Goal: Task Accomplishment & Management: Manage account settings

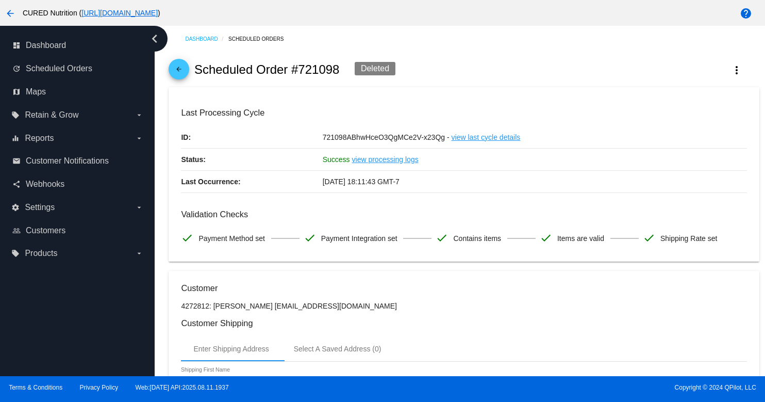
click at [177, 70] on mat-icon "arrow_back" at bounding box center [179, 71] width 12 height 12
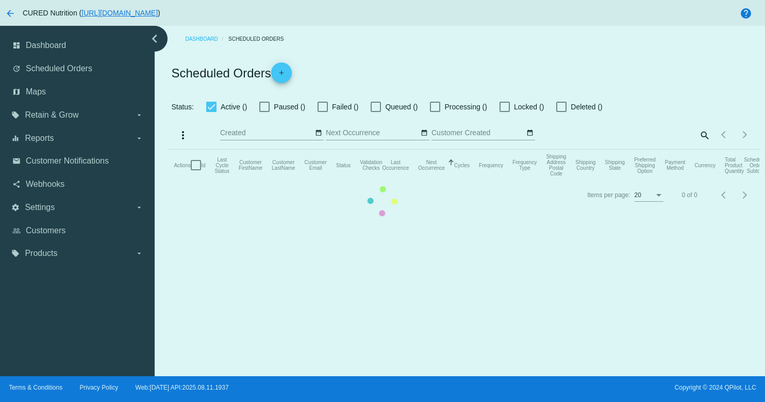
checkbox input "true"
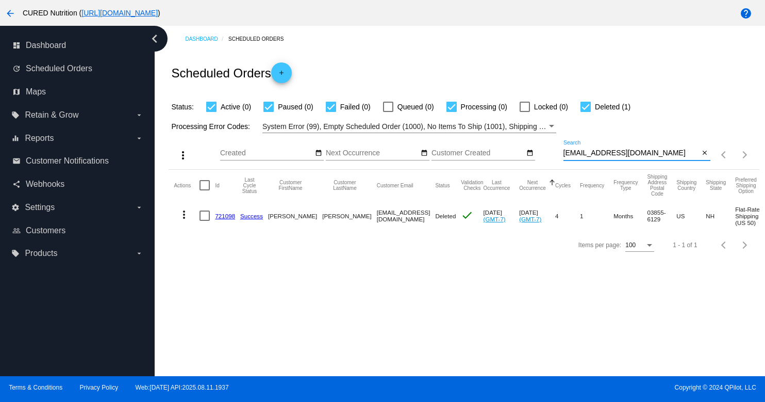
click at [612, 154] on input "[EMAIL_ADDRESS][DOMAIN_NAME]" at bounding box center [631, 153] width 136 height 8
paste input "lambertal05"
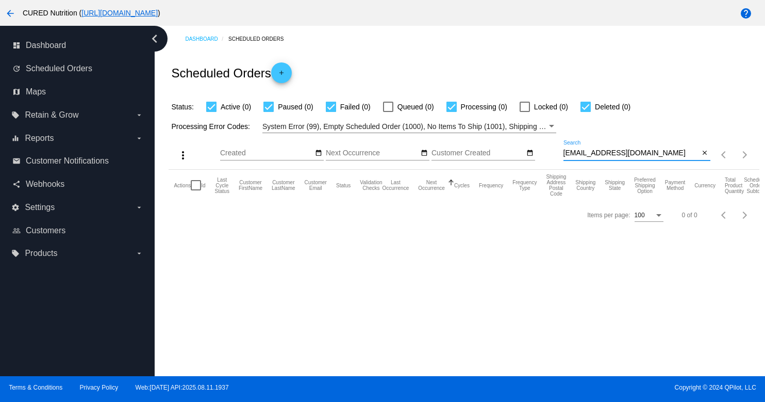
click at [593, 153] on input "[EMAIL_ADDRESS][DOMAIN_NAME]" at bounding box center [631, 153] width 136 height 8
paste input "sheenab26"
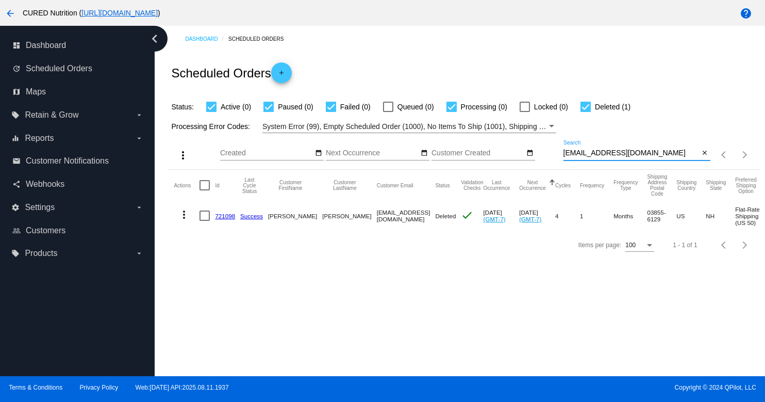
type input "[EMAIL_ADDRESS][DOMAIN_NAME]"
